Goal: Information Seeking & Learning: Learn about a topic

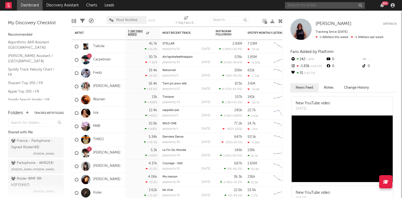
click at [323, 6] on input "text" at bounding box center [325, 5] width 80 height 7
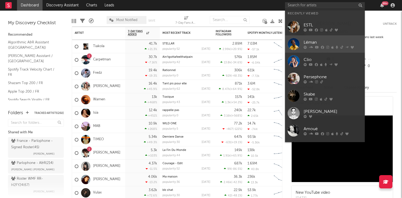
click at [306, 48] on div at bounding box center [333, 46] width 58 height 3
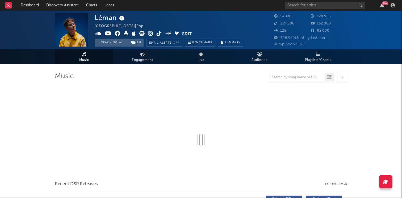
select select "6m"
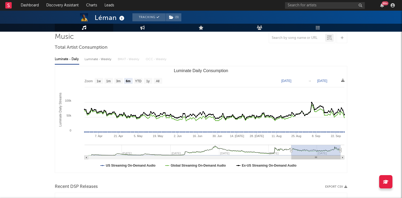
scroll to position [19, 0]
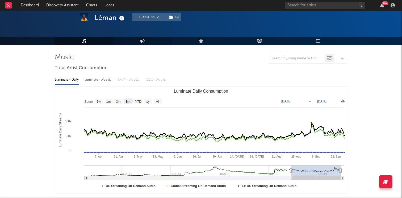
click at [141, 44] on link "Engagement" at bounding box center [142, 41] width 58 height 8
select select "1w"
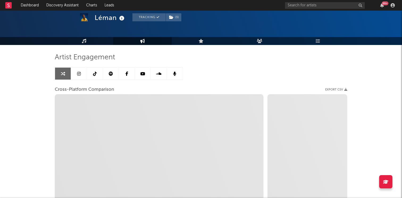
select select "1m"
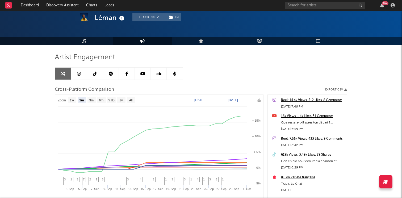
click at [113, 76] on link at bounding box center [111, 74] width 16 height 12
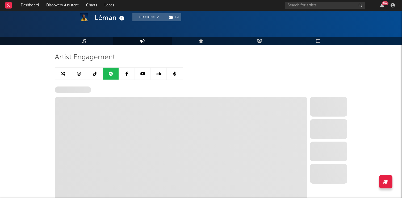
select select "6m"
select select "1w"
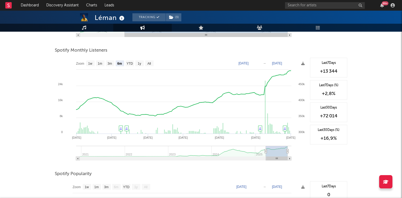
scroll to position [181, 0]
click at [85, 28] on icon at bounding box center [84, 28] width 5 height 4
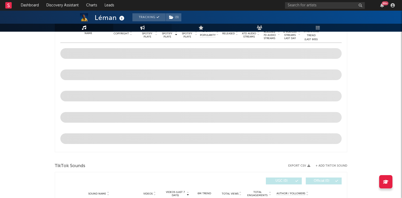
click at [147, 30] on link "Engagement" at bounding box center [142, 28] width 58 height 8
select select "1w"
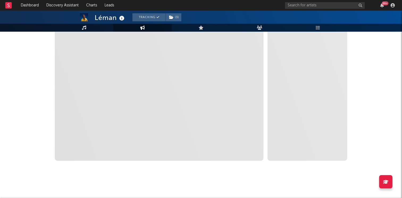
scroll to position [92, 0]
select select "1m"
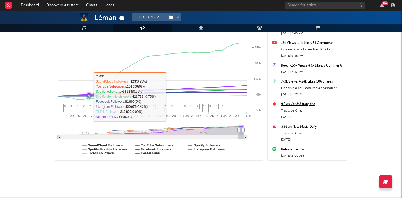
scroll to position [0, 0]
